Goal: Task Accomplishment & Management: Manage account settings

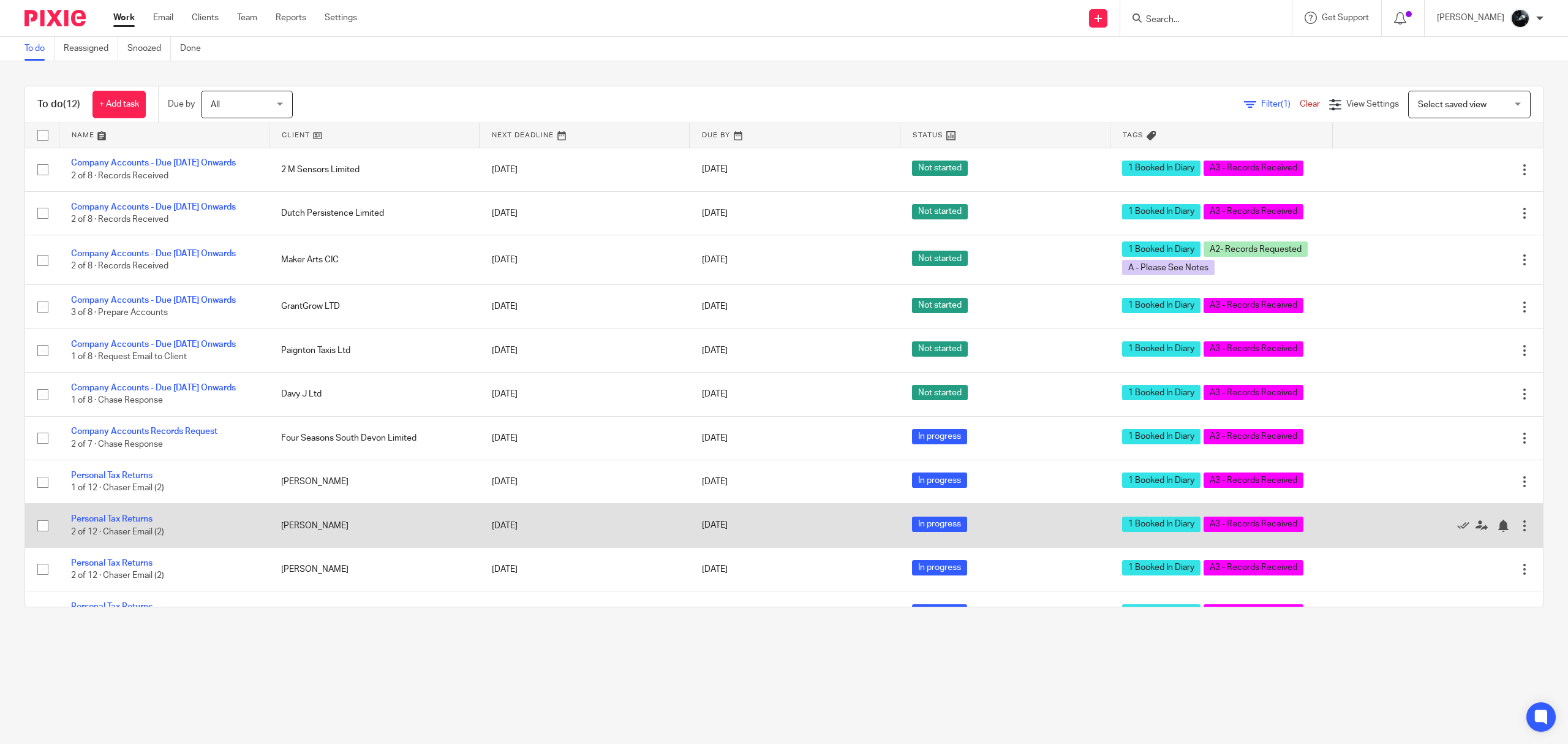
scroll to position [116, 0]
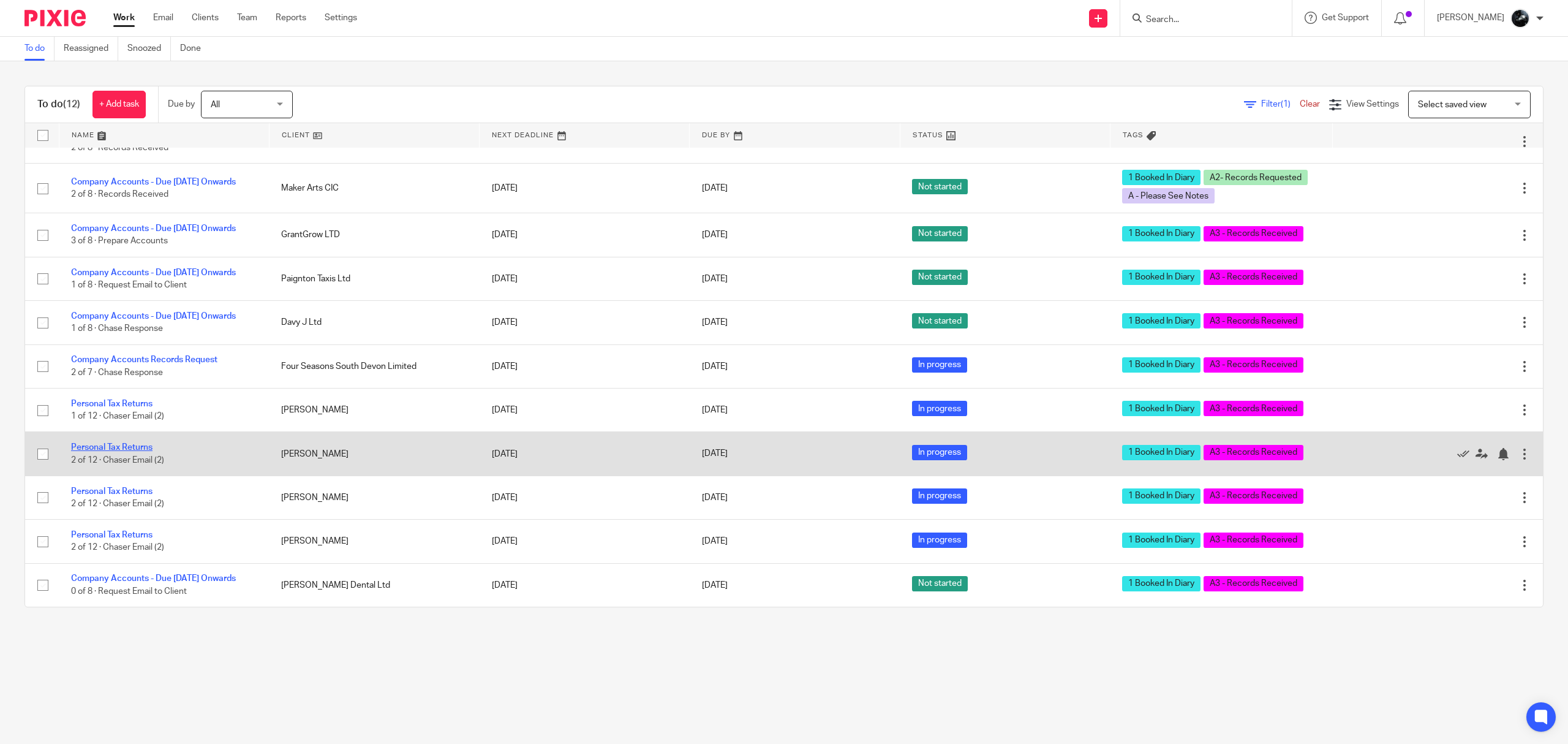
click at [121, 443] on link "Personal Tax Returns" at bounding box center [112, 447] width 81 height 8
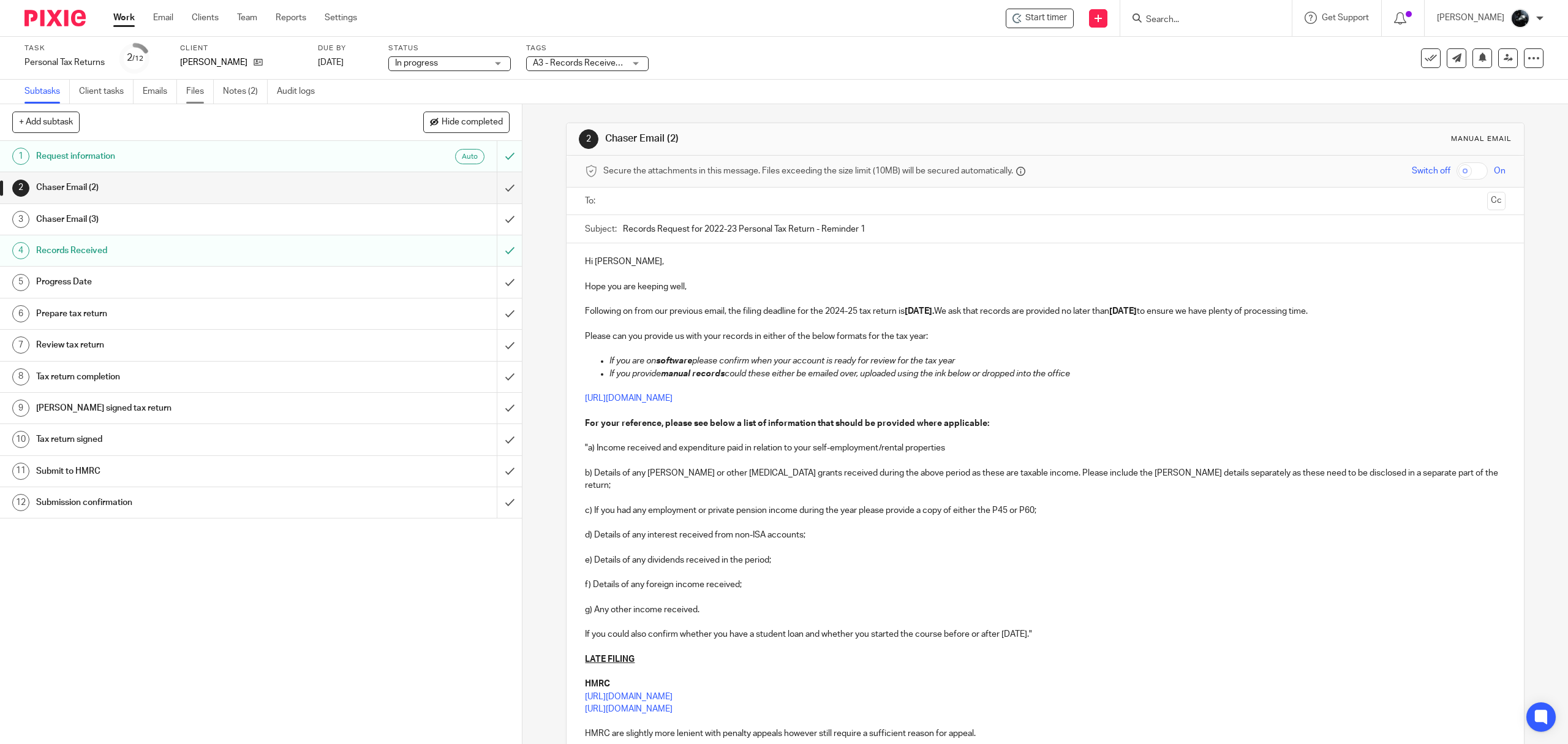
click at [196, 96] on link "Files" at bounding box center [200, 91] width 28 height 24
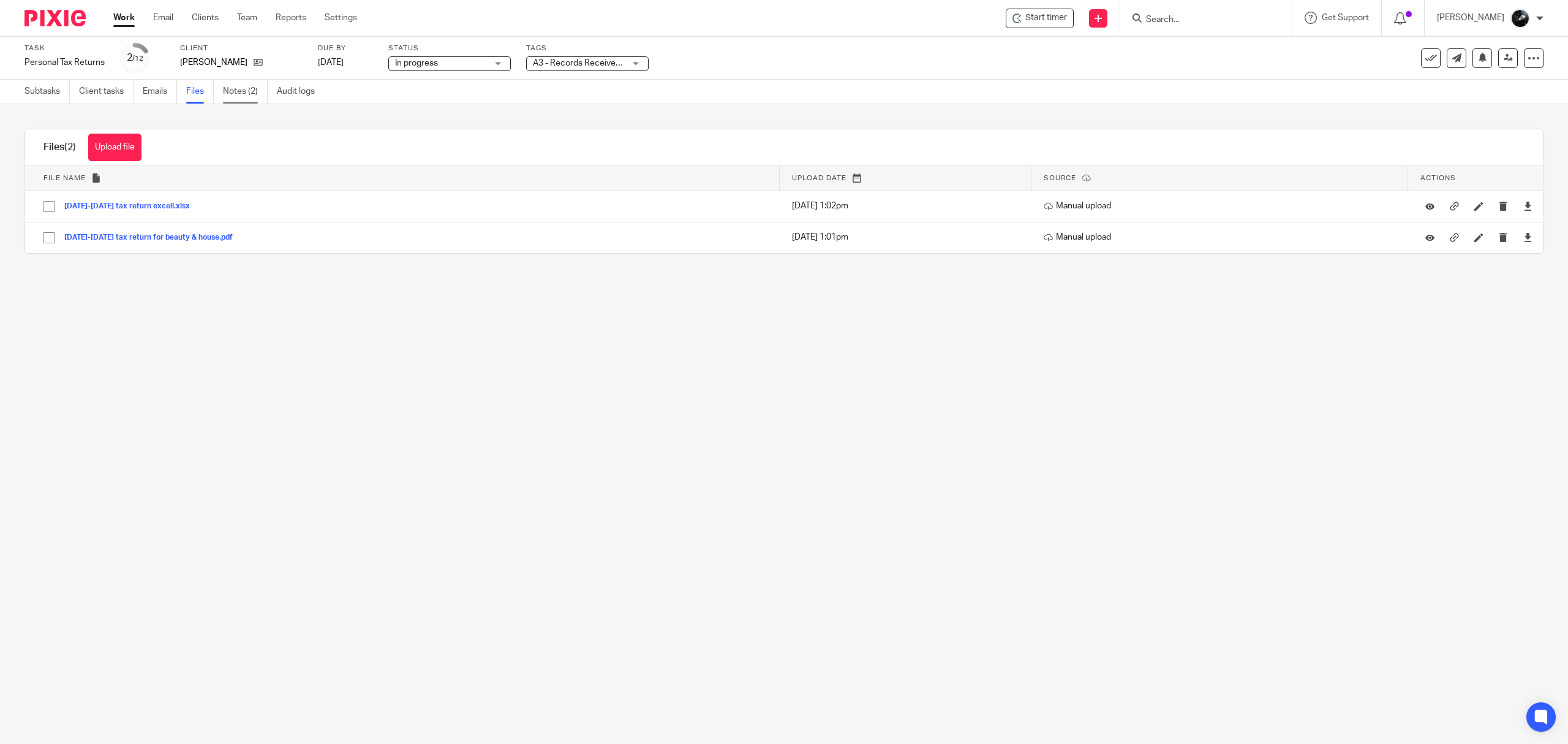
click at [236, 94] on link "Notes (2)" at bounding box center [245, 91] width 44 height 24
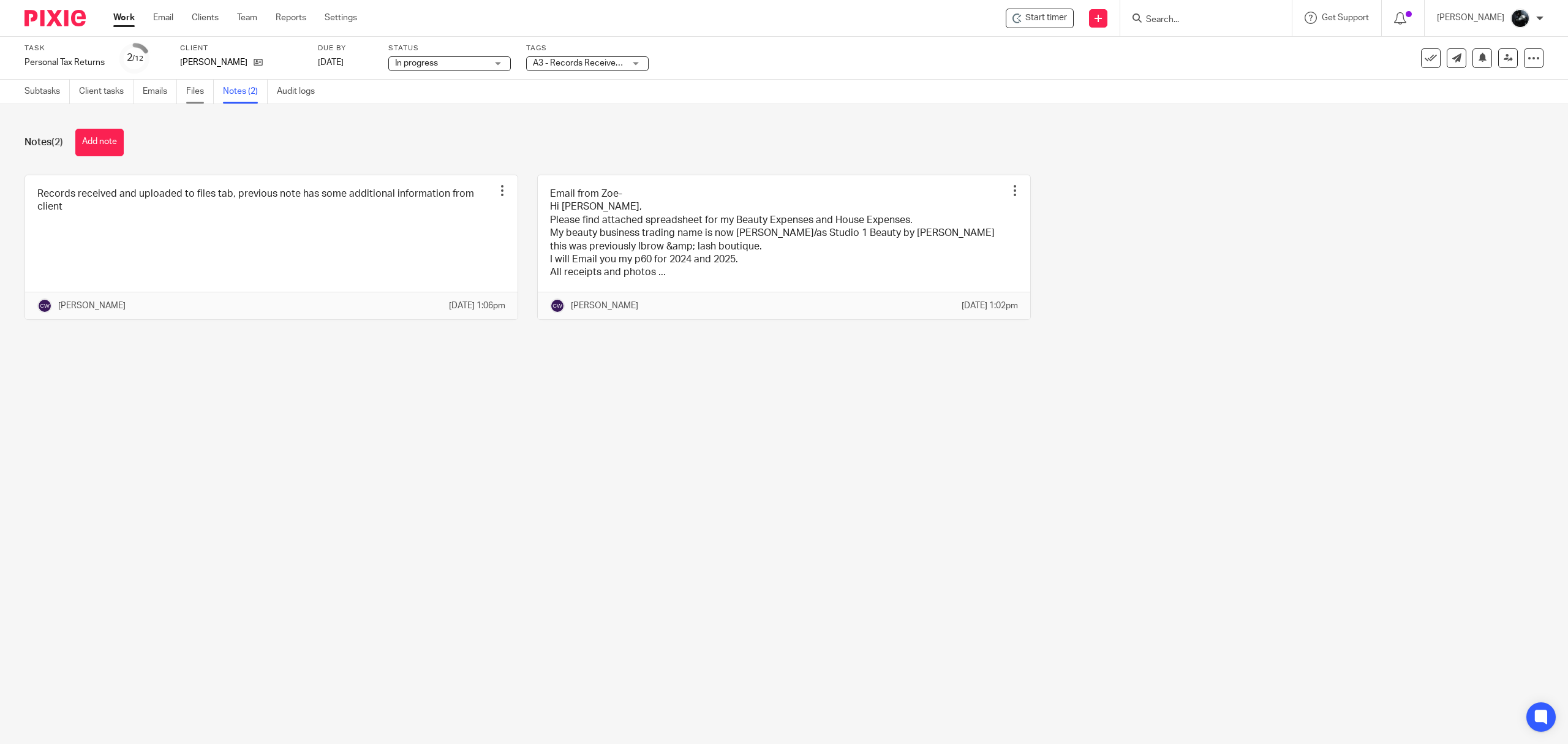
click at [196, 90] on link "Files" at bounding box center [200, 91] width 28 height 24
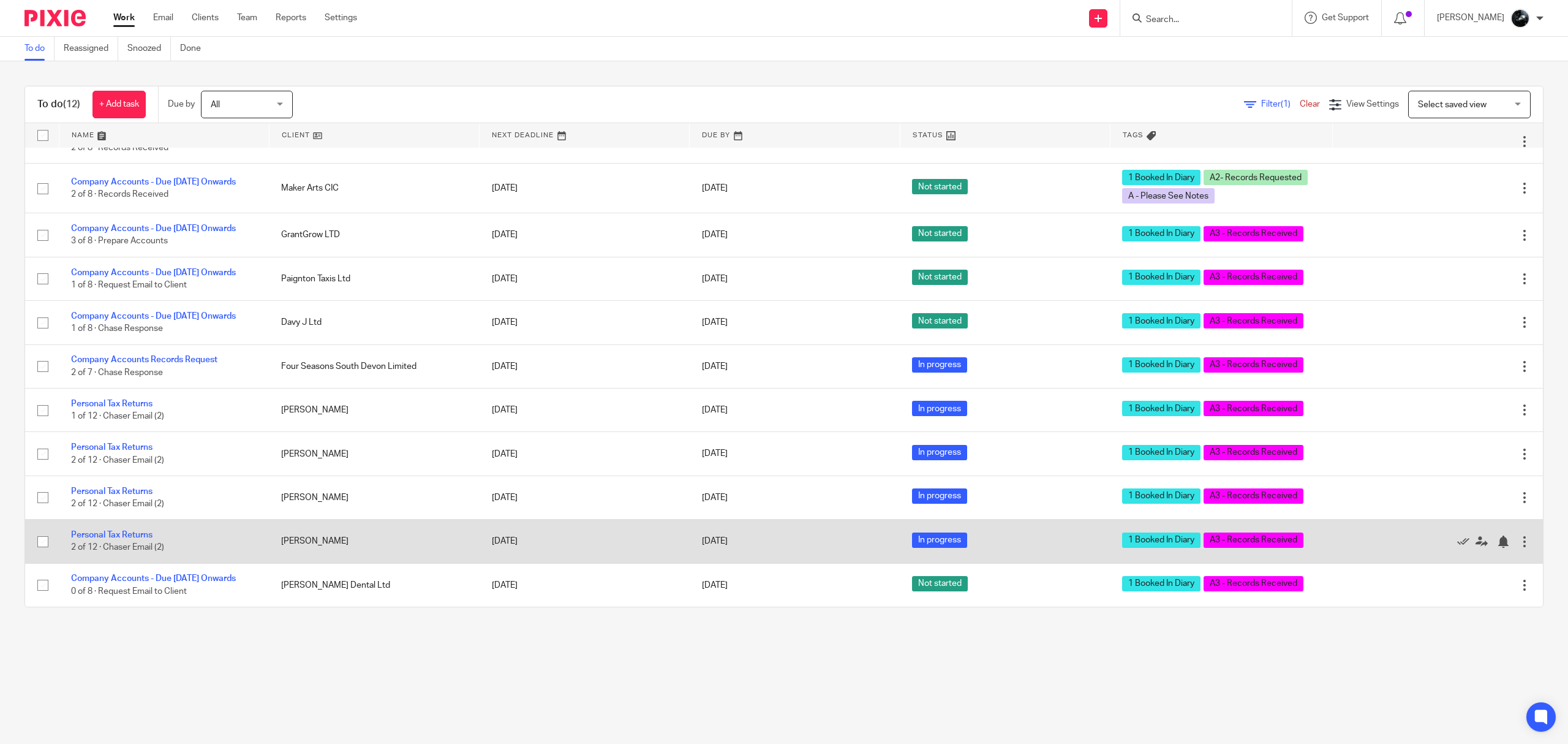
scroll to position [116, 0]
click at [115, 531] on link "Personal Tax Returns" at bounding box center [112, 535] width 81 height 8
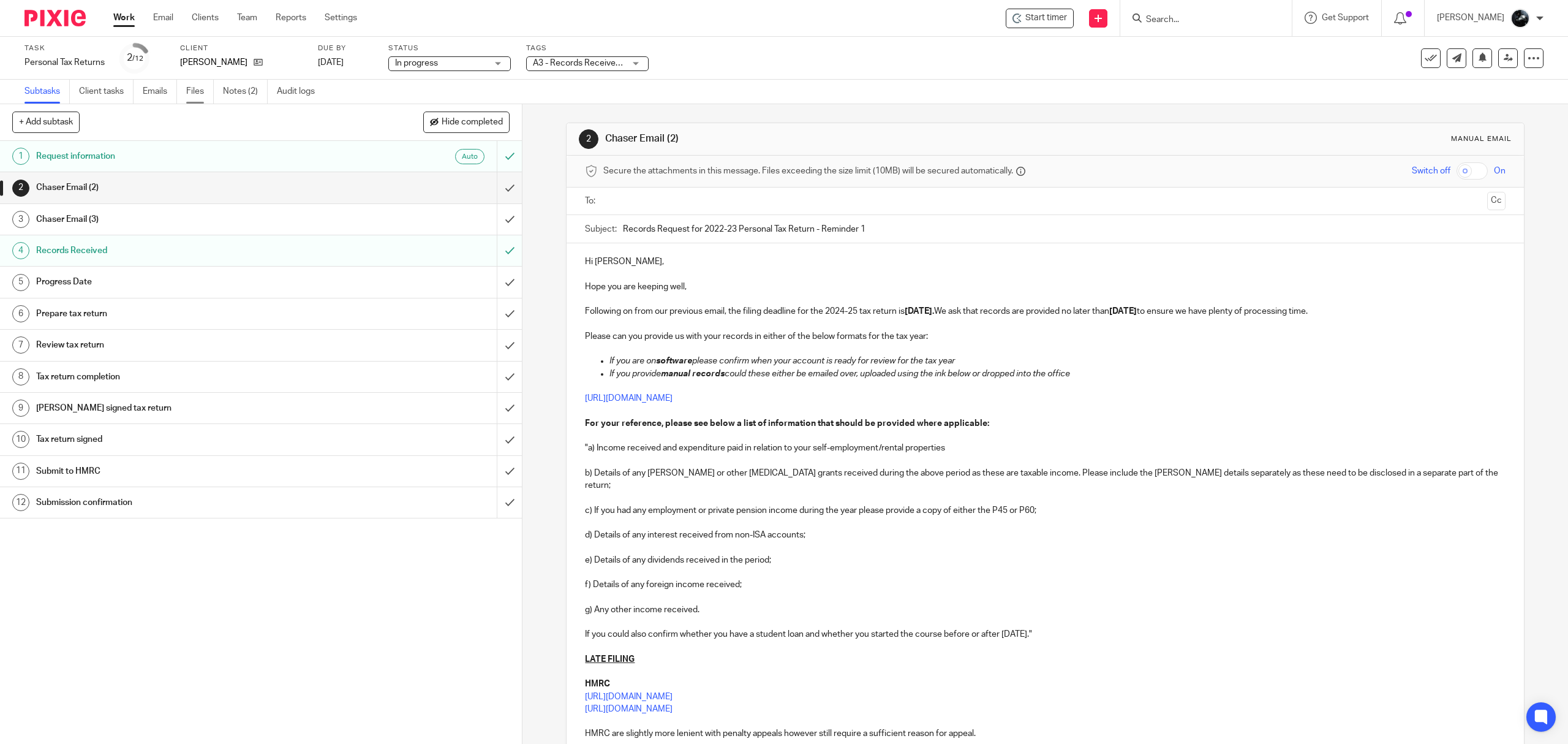
click at [212, 96] on link "Files" at bounding box center [200, 91] width 28 height 24
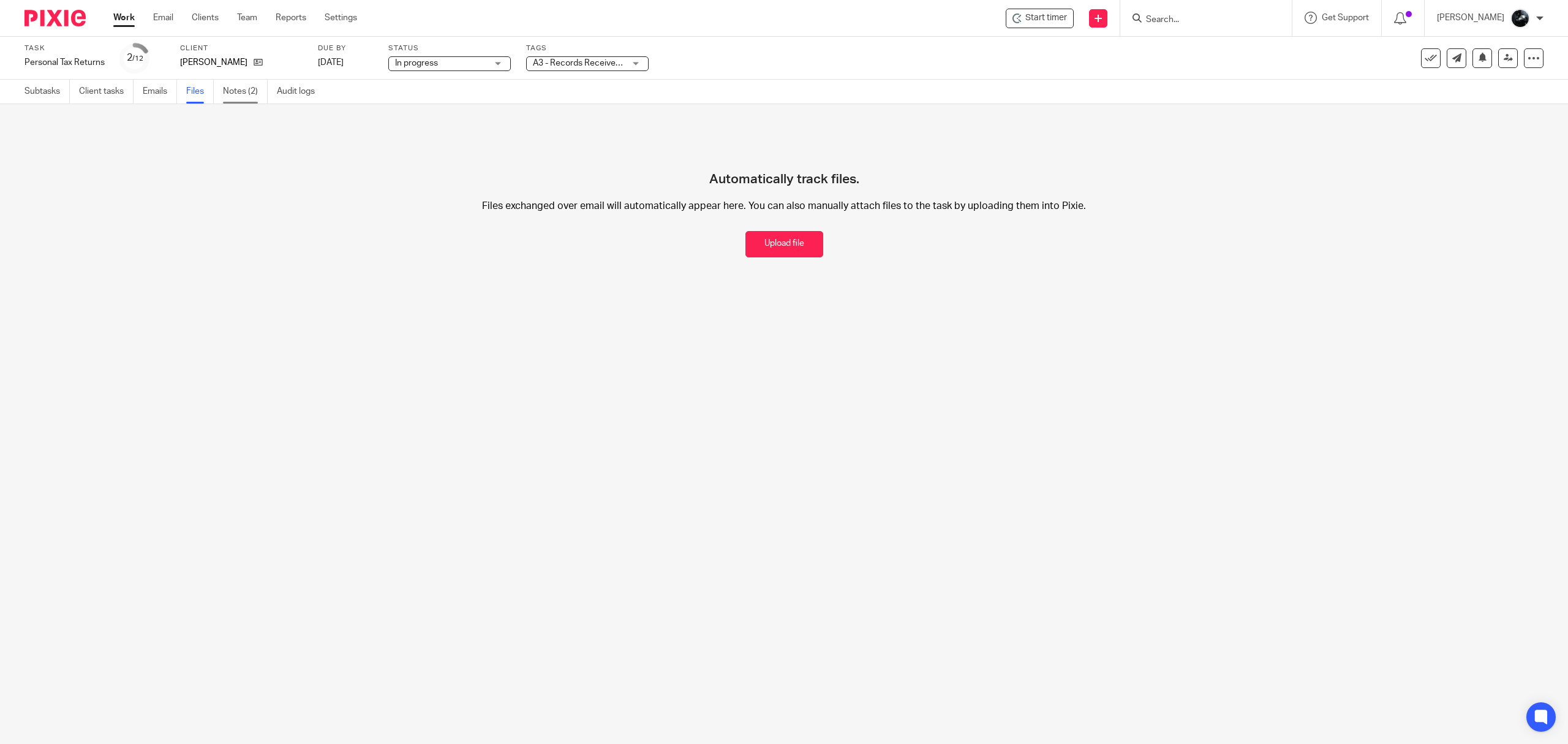
click at [236, 92] on link "Notes (2)" at bounding box center [245, 91] width 44 height 24
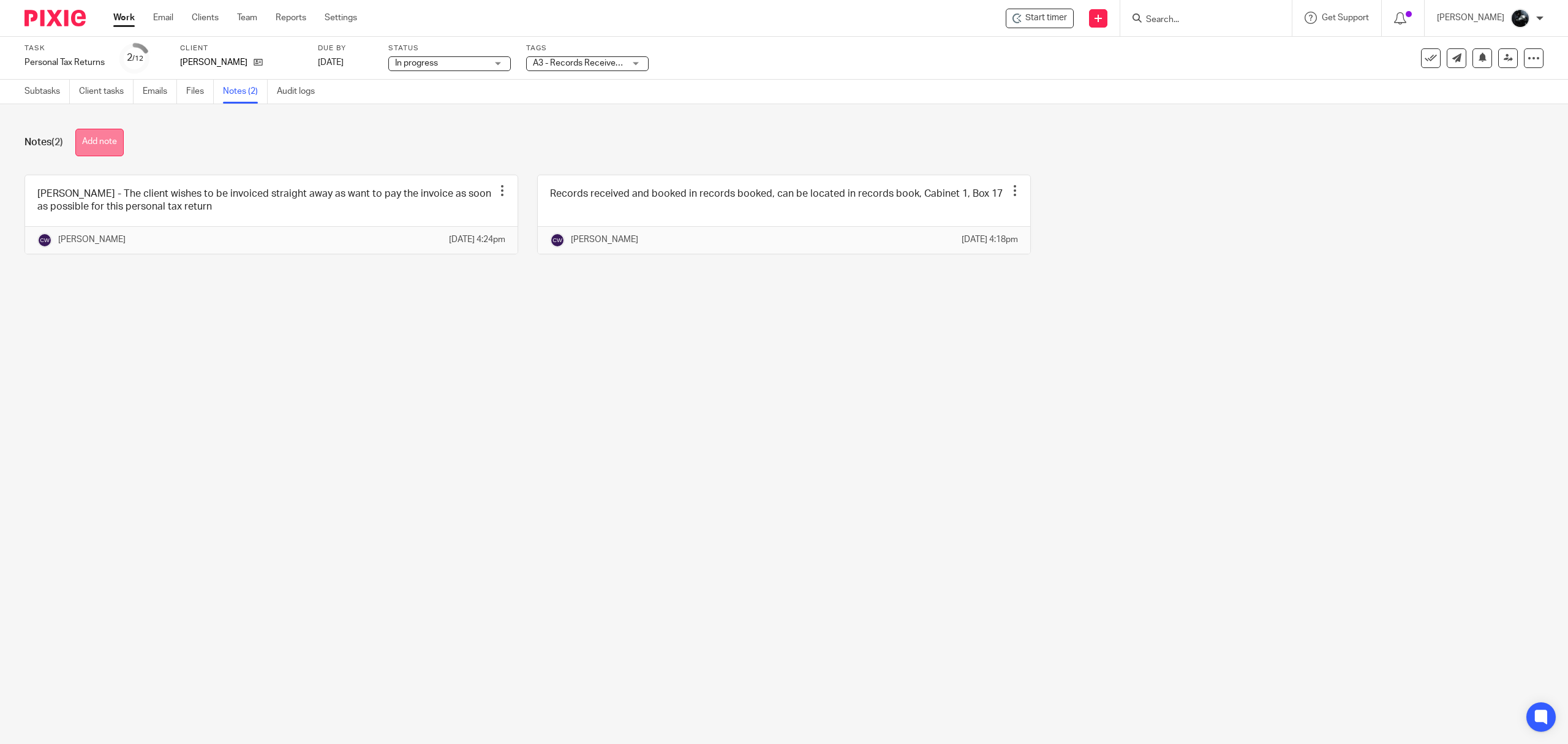
click at [116, 152] on button "Add note" at bounding box center [99, 143] width 48 height 28
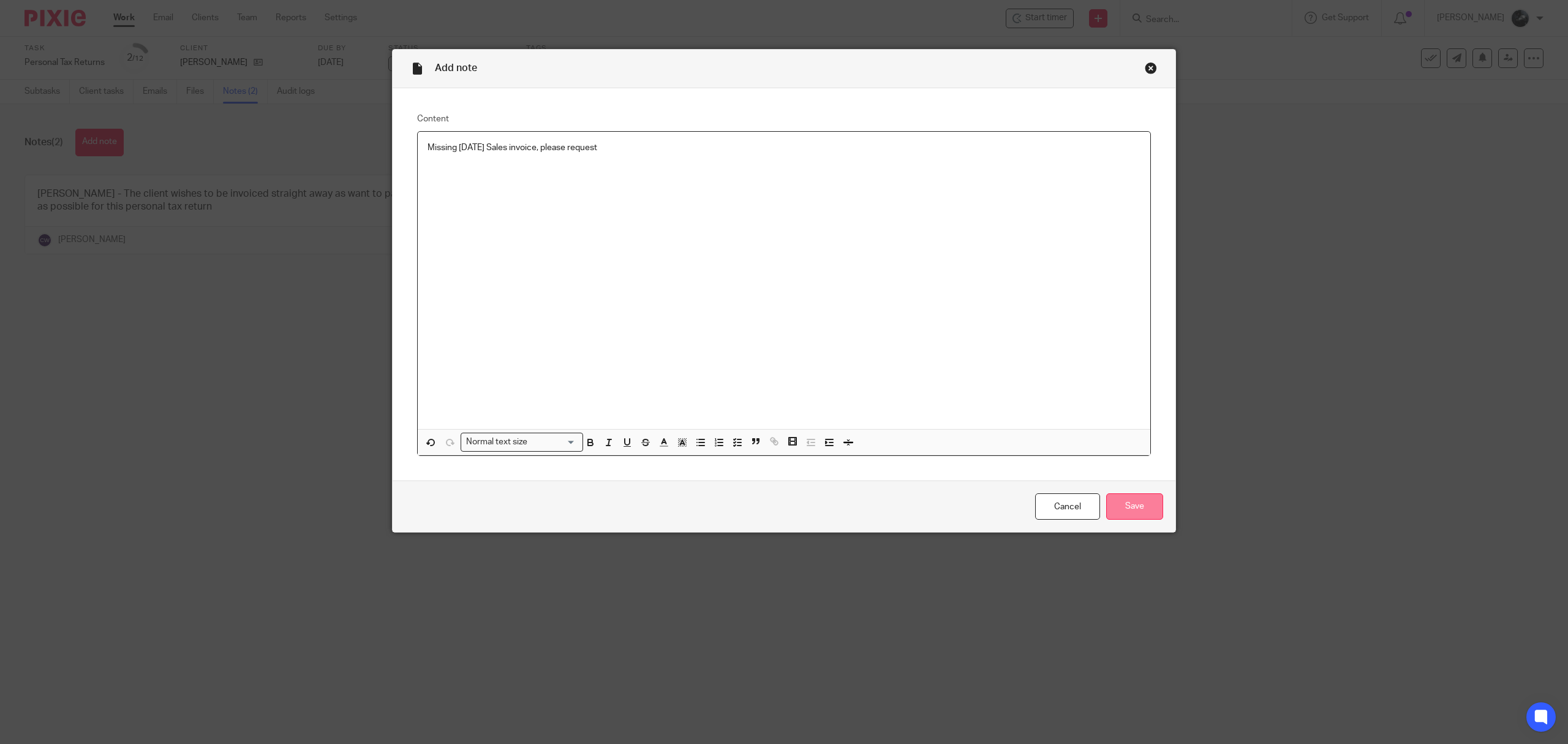
click at [1138, 512] on input "Save" at bounding box center [1135, 506] width 57 height 26
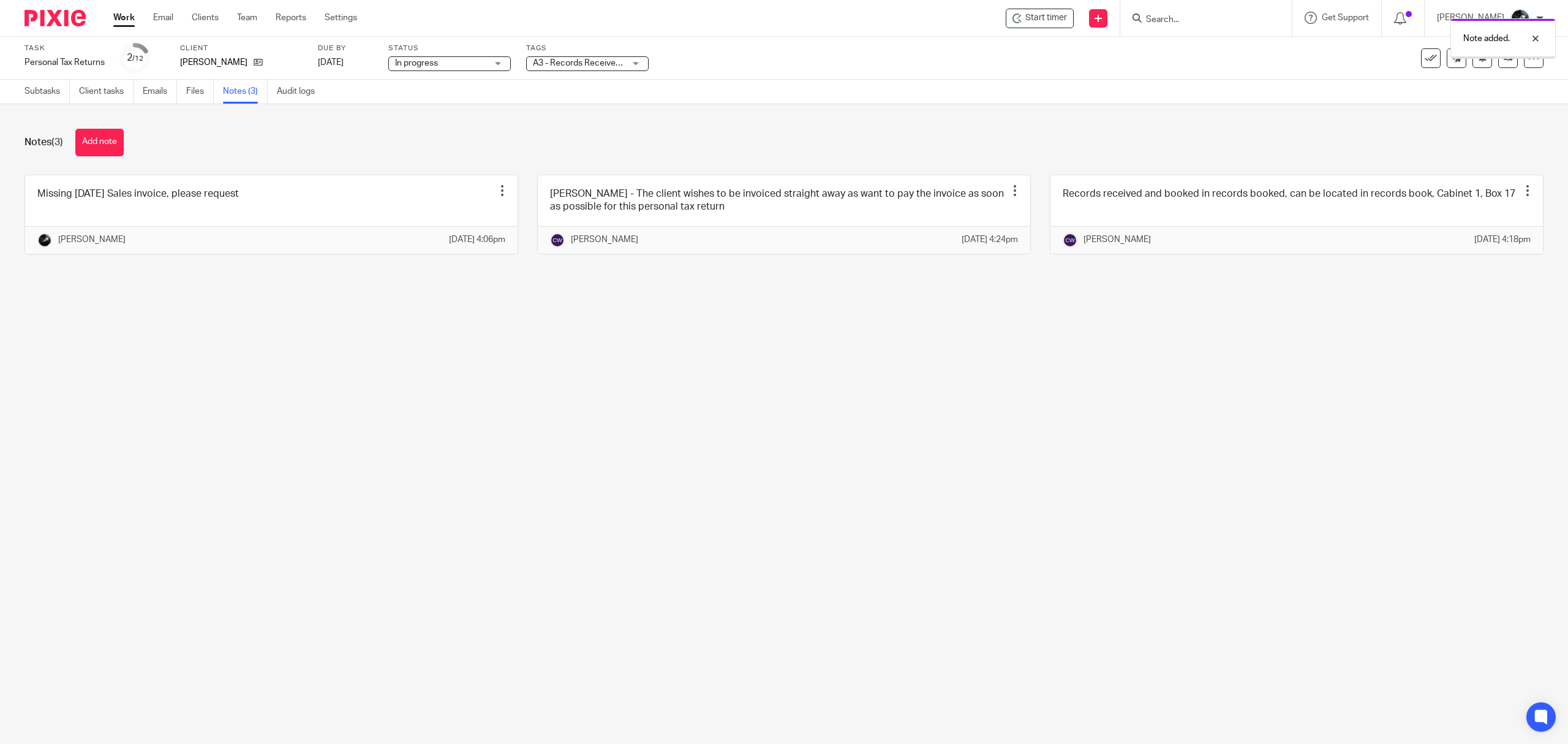
click at [583, 64] on span "A3 - Records Received + 1" at bounding box center [583, 63] width 101 height 8
click at [574, 239] on li "A - Please See Notes" at bounding box center [587, 232] width 121 height 25
checkbox input "true"
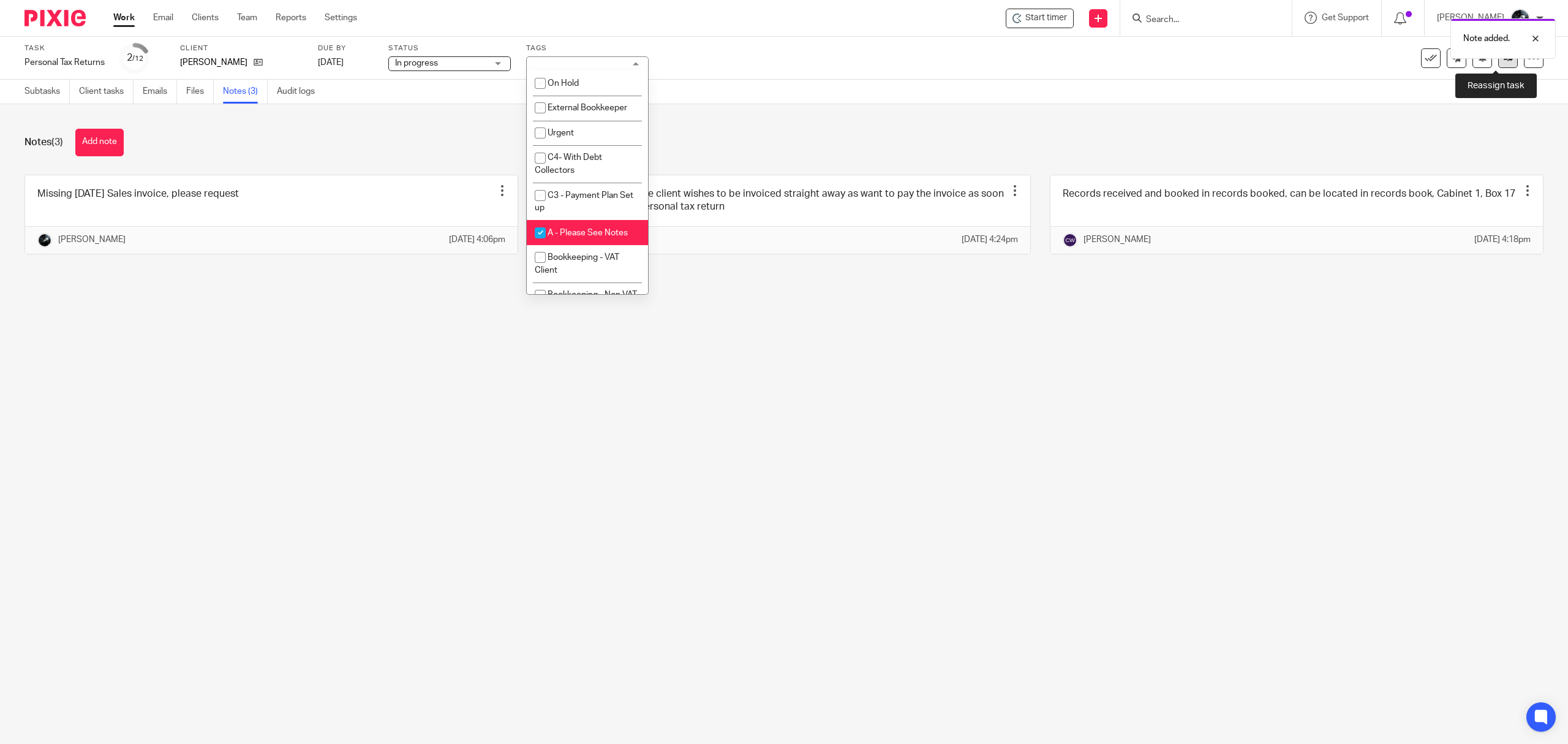
click at [1500, 64] on link at bounding box center [1508, 58] width 20 height 20
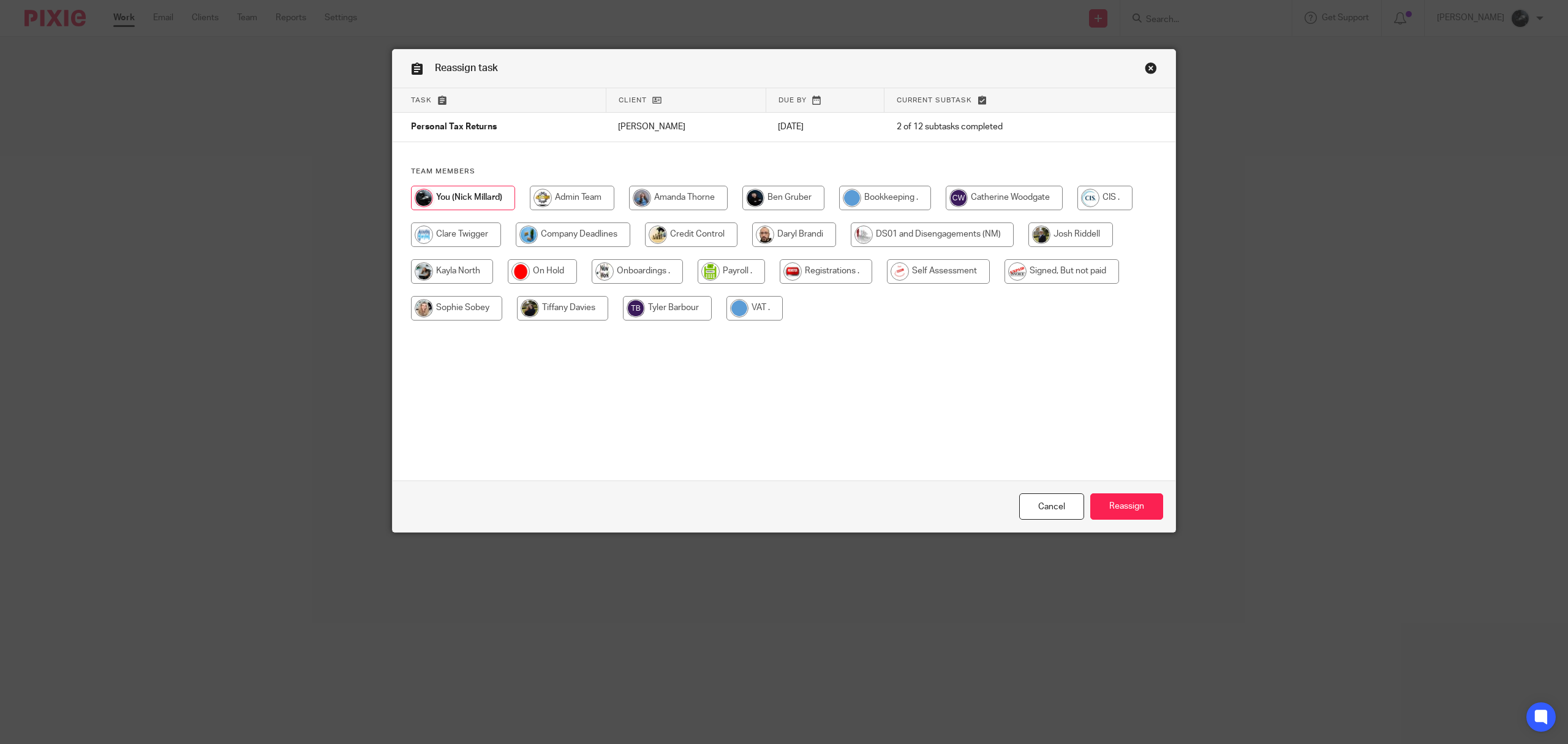
click at [1019, 202] on input "radio" at bounding box center [1004, 198] width 117 height 25
radio input "true"
click at [1134, 503] on input "Reassign" at bounding box center [1126, 506] width 73 height 26
